Goal: Task Accomplishment & Management: Use online tool/utility

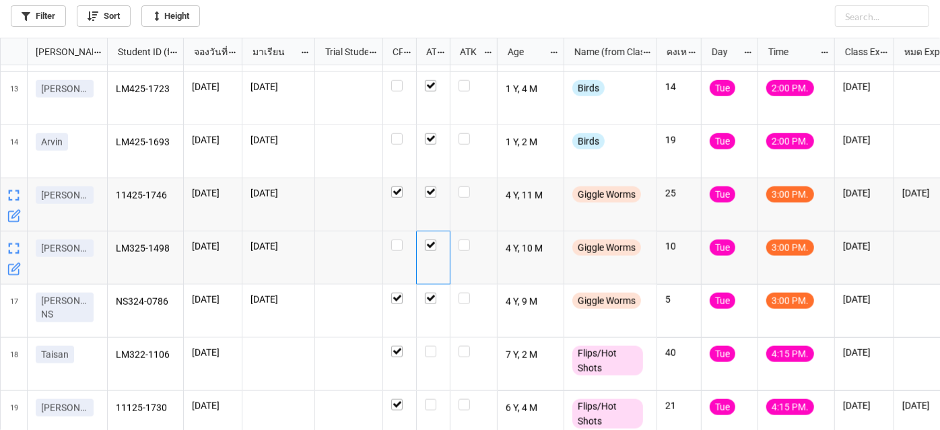
scroll to position [650, 0]
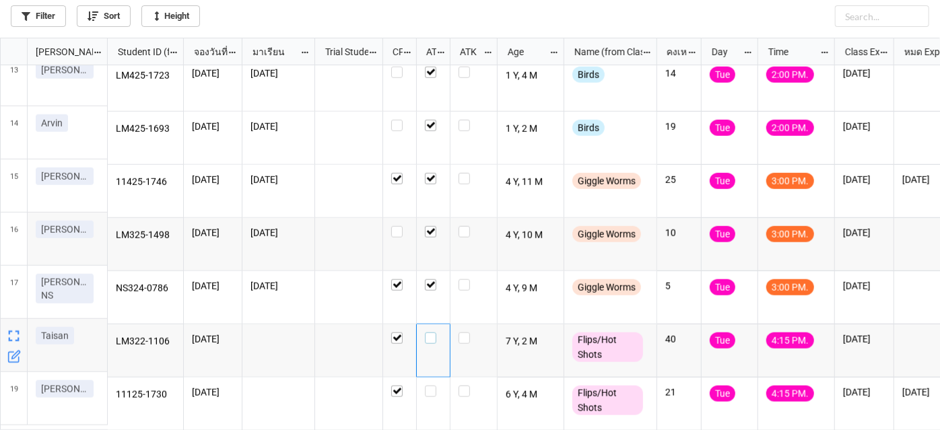
click at [432, 332] on label "grid" at bounding box center [433, 332] width 17 height 0
click at [429, 386] on label "grid" at bounding box center [433, 386] width 17 height 0
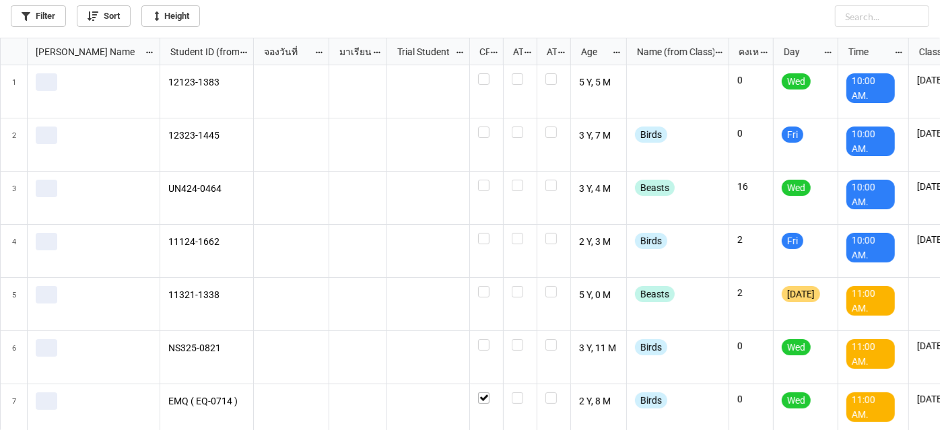
scroll to position [385, 932]
click at [32, 5] on link "Filter" at bounding box center [38, 16] width 55 height 22
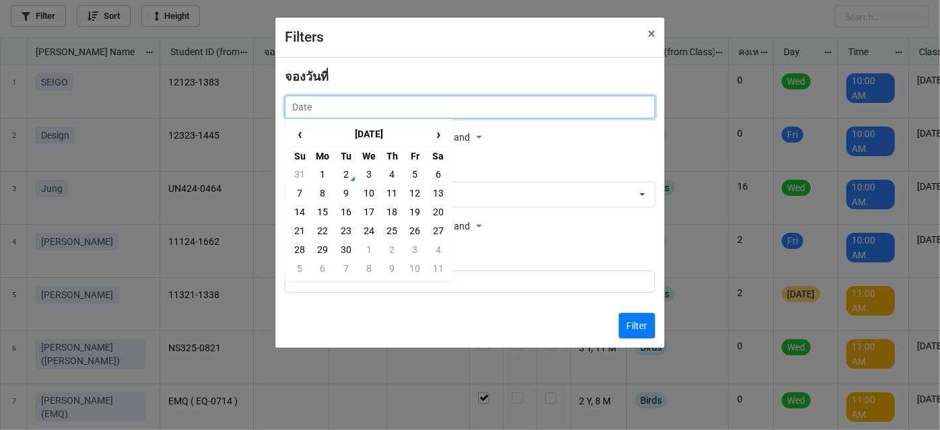
click at [297, 99] on input "text" at bounding box center [470, 107] width 370 height 23
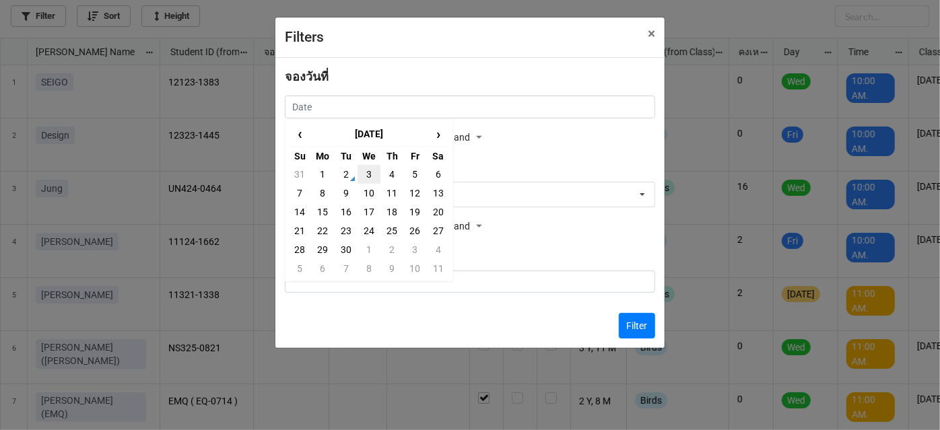
click at [367, 172] on td "3" at bounding box center [368, 174] width 23 height 19
type input "3/9/2025"
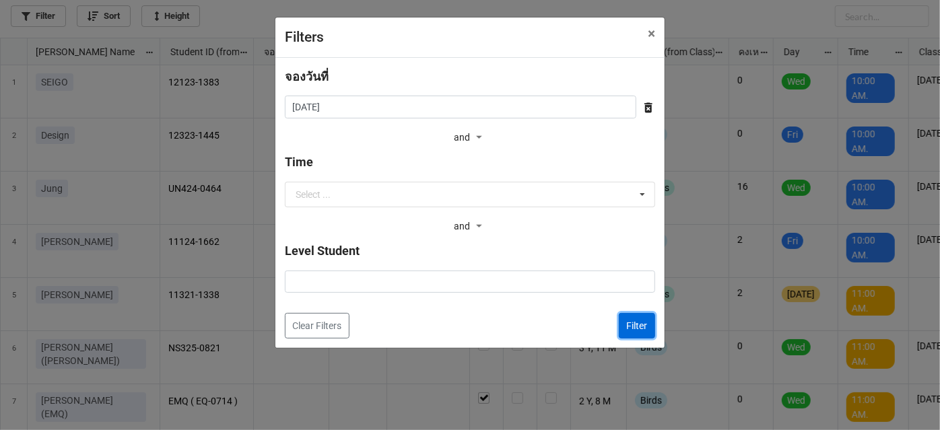
click at [631, 330] on button "Filter" at bounding box center [637, 326] width 36 height 26
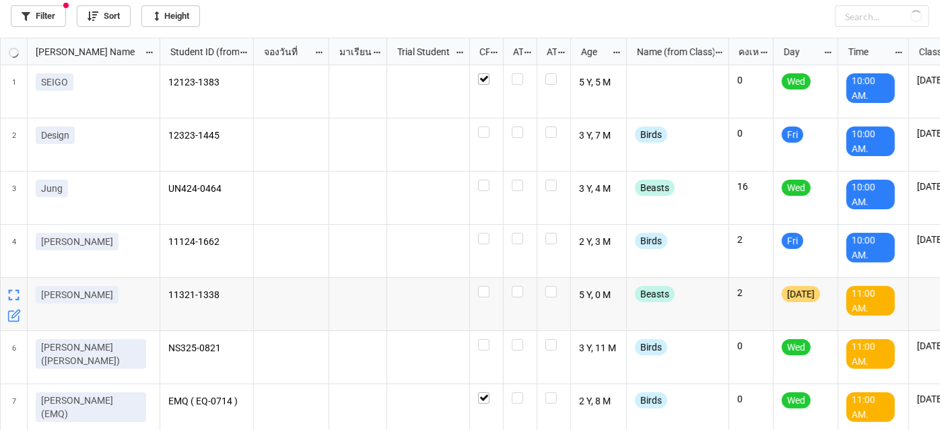
checkbox input "true"
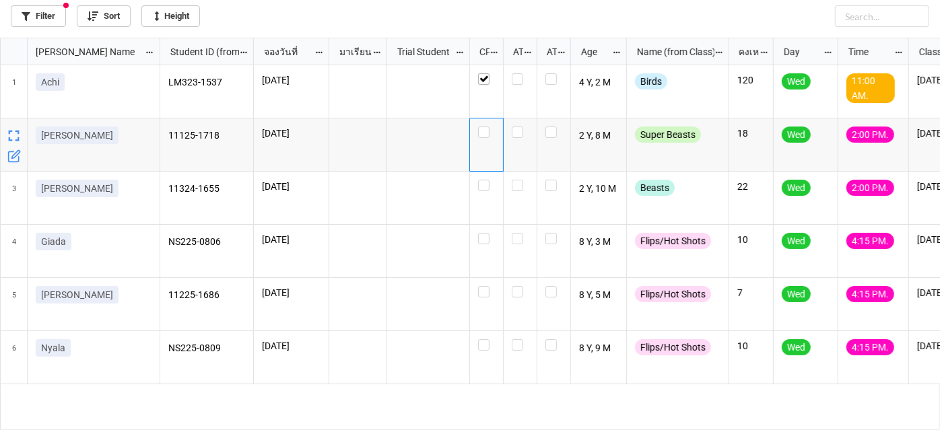
click at [477, 135] on div "grid" at bounding box center [487, 144] width 34 height 53
click at [487, 180] on label "grid" at bounding box center [486, 180] width 17 height 0
click at [485, 127] on label "grid" at bounding box center [486, 127] width 17 height 0
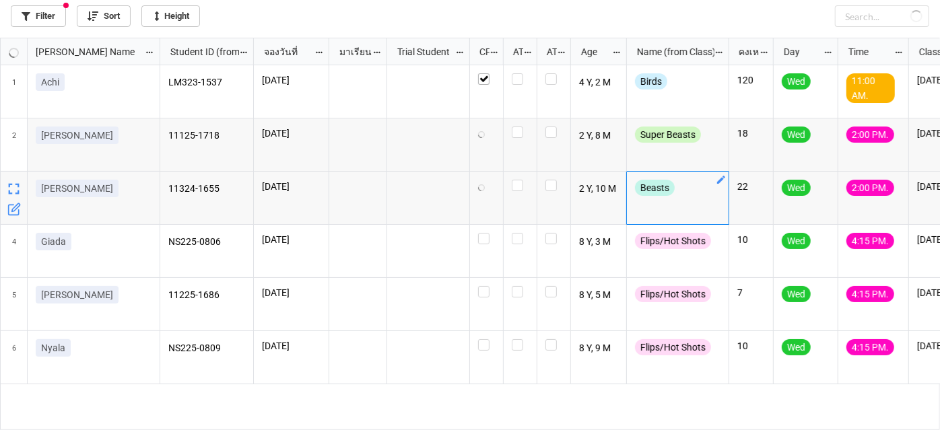
click at [721, 177] on icon "grid" at bounding box center [720, 179] width 11 height 11
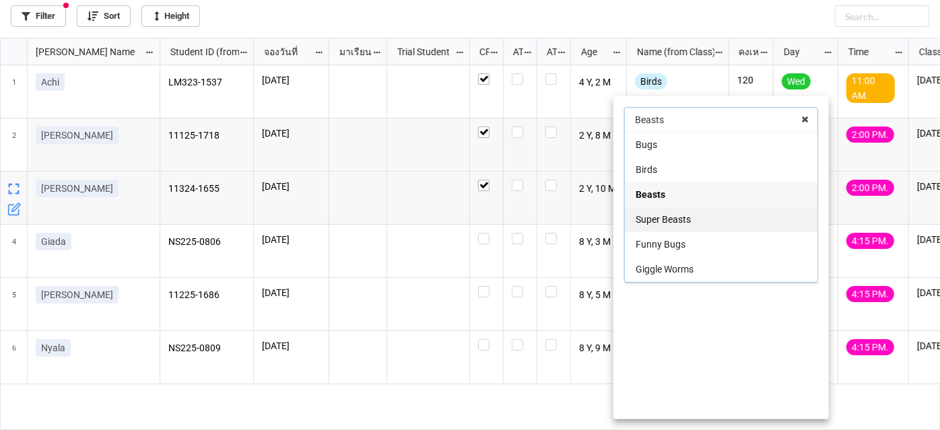
click at [695, 224] on div "Super Beasts" at bounding box center [721, 219] width 192 height 25
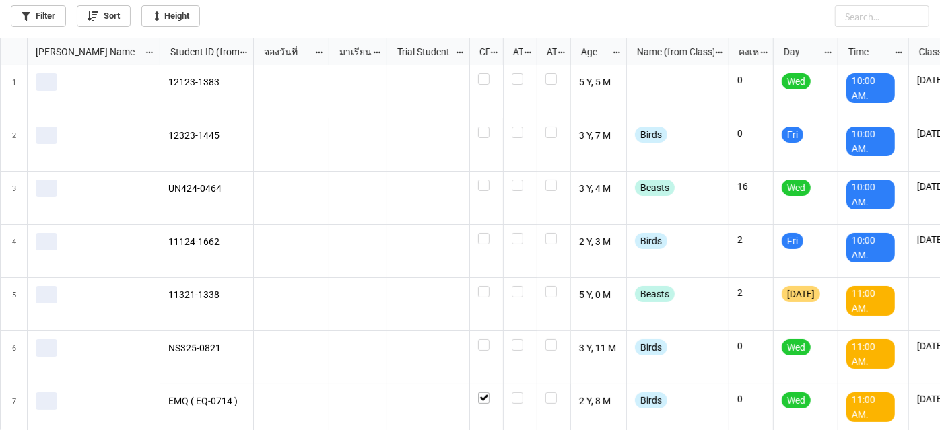
scroll to position [385, 932]
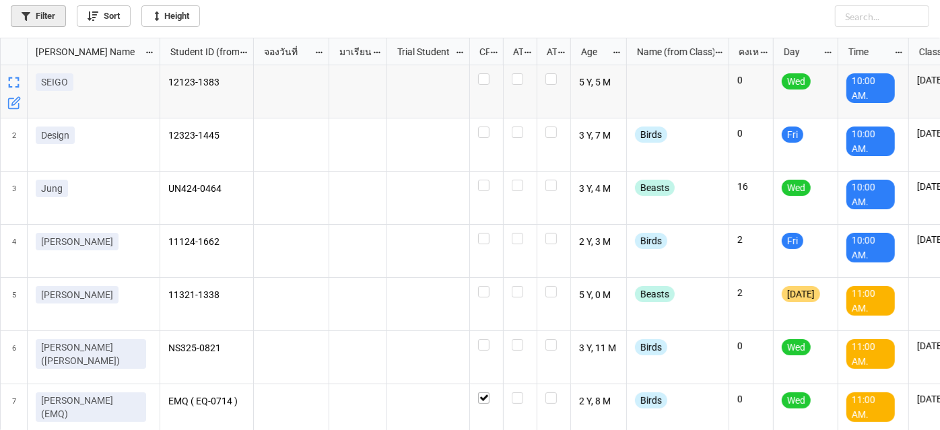
click at [38, 15] on link "Filter" at bounding box center [38, 16] width 55 height 22
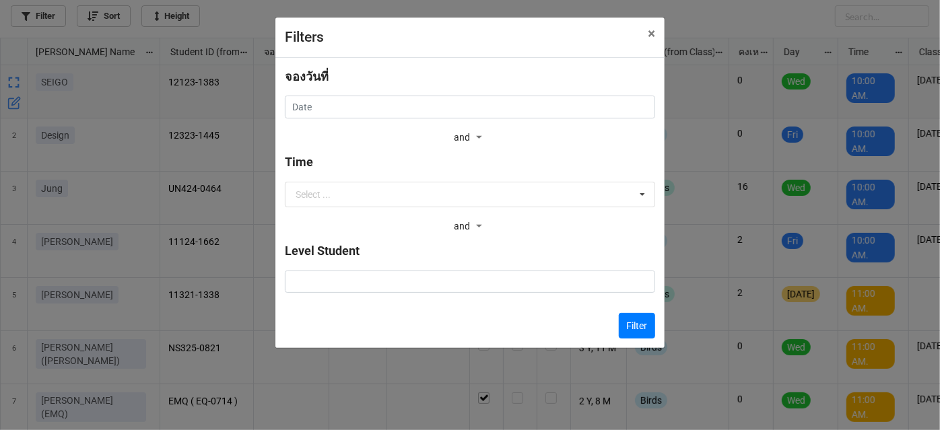
click at [404, 118] on div "จองวันที่ ‹ September 2025 › Su Mo Tu We Th Fr Sa 31 1 2 3 4 5 6 7 8 9 10 11 12…" at bounding box center [470, 107] width 370 height 80
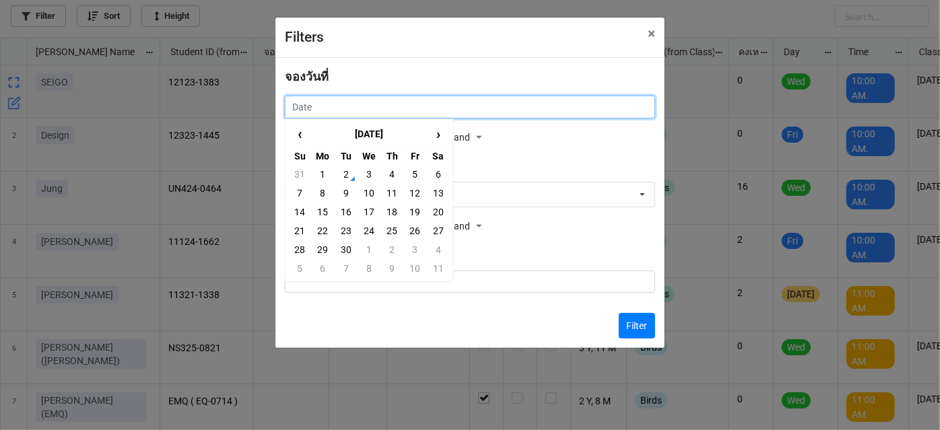
click at [410, 110] on input "text" at bounding box center [470, 107] width 370 height 23
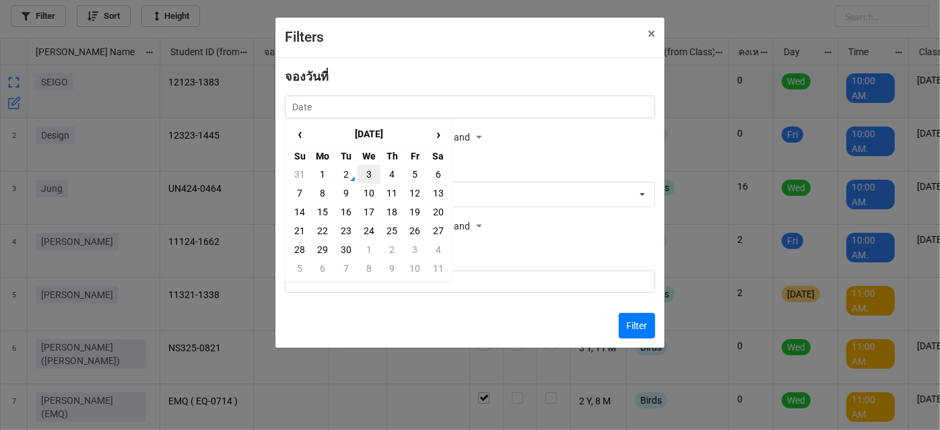
click at [372, 175] on td "3" at bounding box center [368, 174] width 23 height 19
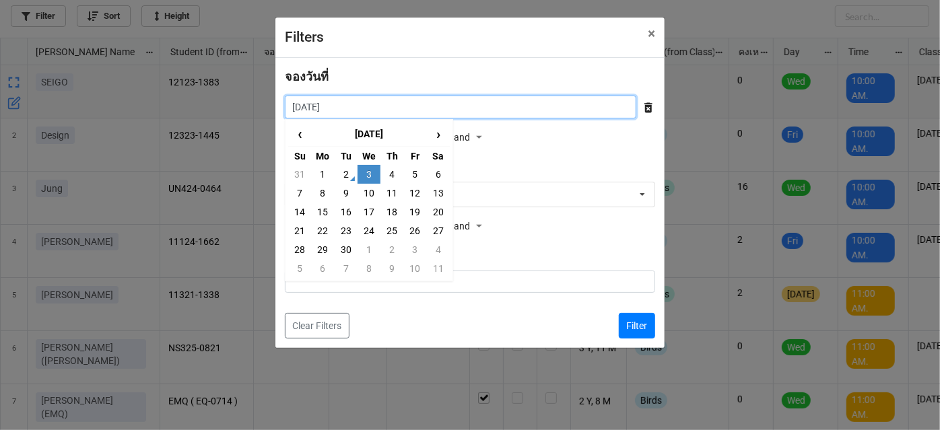
click at [389, 105] on input "3/9/2025" at bounding box center [460, 107] width 351 height 23
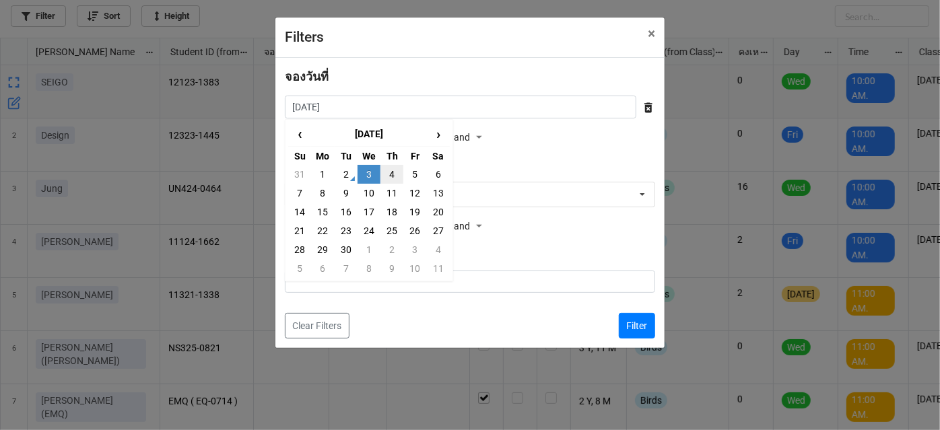
click at [389, 175] on td "4" at bounding box center [391, 174] width 23 height 19
type input "4/9/2025"
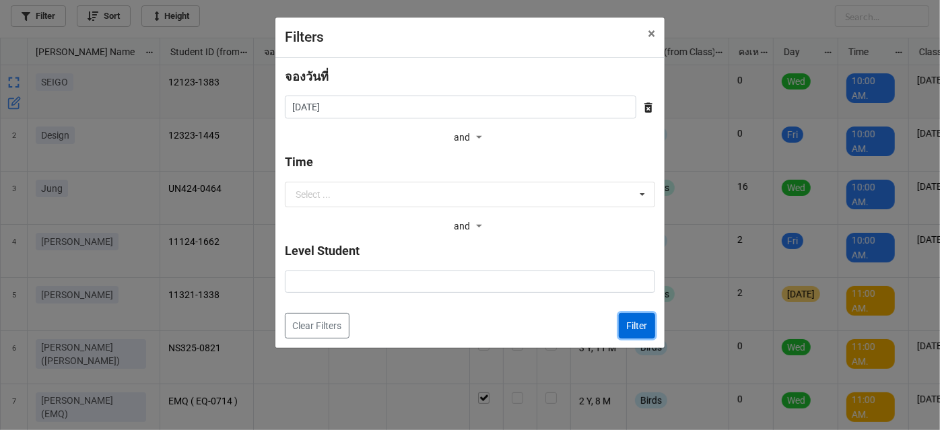
click at [637, 330] on button "Filter" at bounding box center [637, 326] width 36 height 26
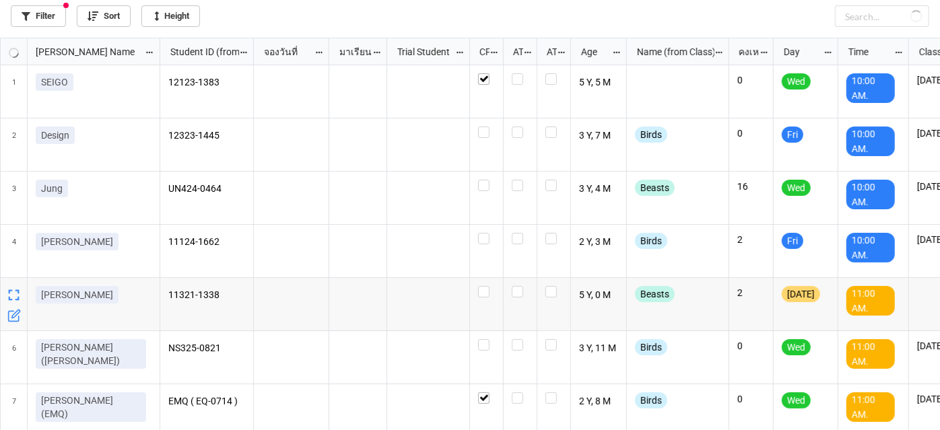
checkbox input "true"
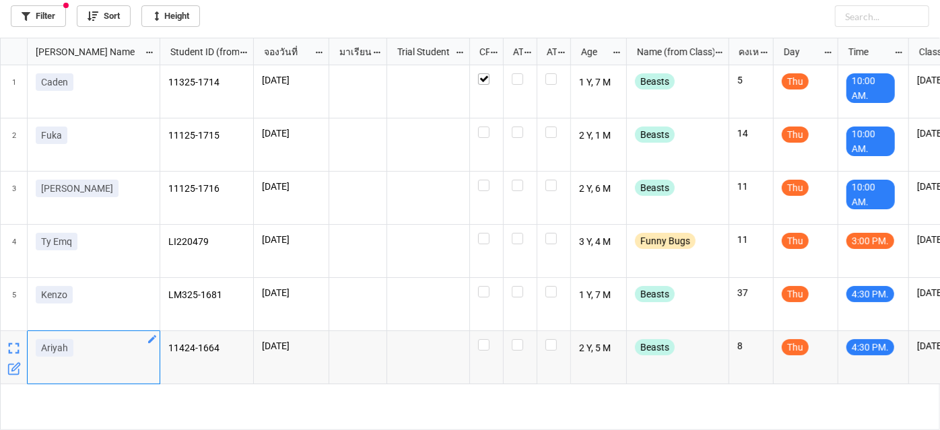
click at [154, 337] on icon "grid" at bounding box center [152, 339] width 8 height 8
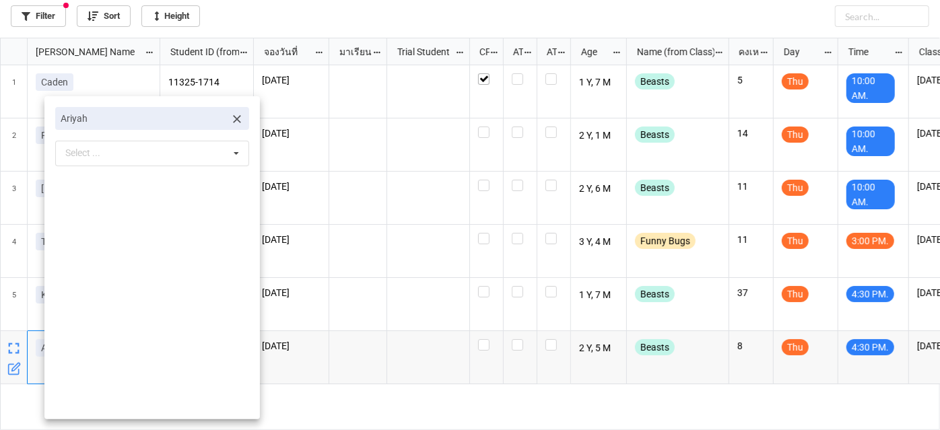
click at [233, 123] on icon at bounding box center [237, 119] width 8 height 8
click at [205, 115] on div "Select ... No results found." at bounding box center [152, 120] width 194 height 26
type input "ั"
type input "yuka"
click at [154, 143] on div "Yuka" at bounding box center [152, 144] width 192 height 25
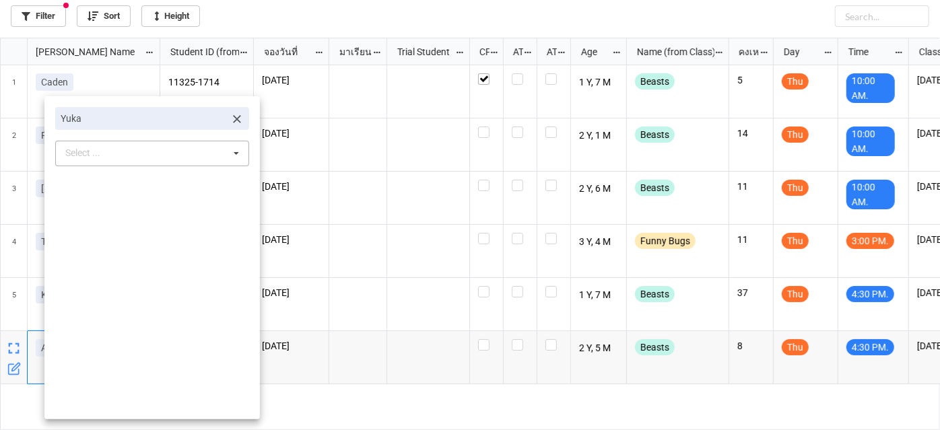
click at [386, 304] on div at bounding box center [470, 215] width 940 height 430
